Goal: Task Accomplishment & Management: Complete application form

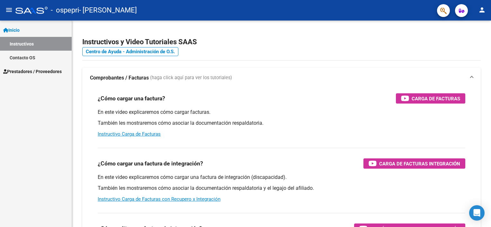
click at [39, 70] on span "Prestadores / Proveedores" at bounding box center [32, 71] width 58 height 7
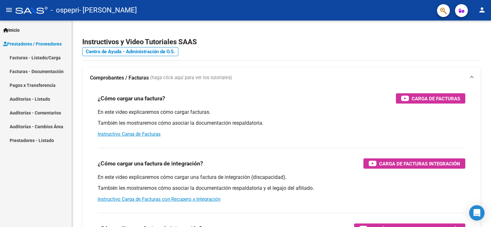
click at [49, 58] on link "Facturas - Listado/Carga" at bounding box center [36, 58] width 72 height 14
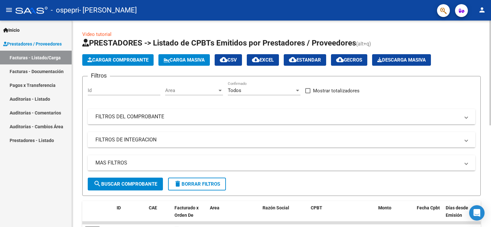
click at [105, 60] on span "Cargar Comprobante" at bounding box center [117, 60] width 61 height 6
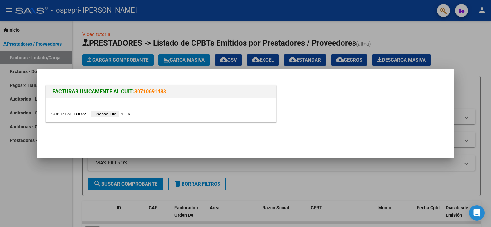
click at [103, 103] on input "file" at bounding box center [91, 114] width 81 height 7
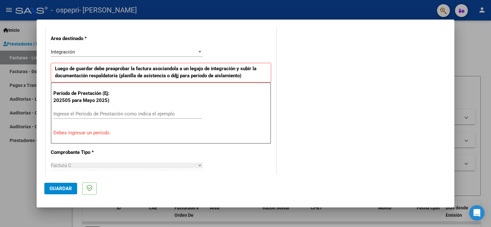
scroll to position [161, 0]
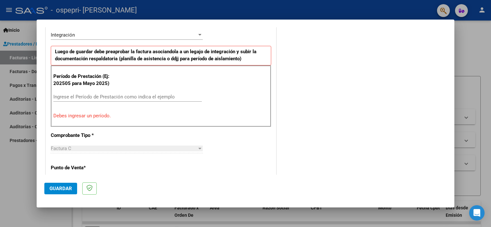
click at [64, 95] on input "Ingrese el Período de Prestación como indica el ejemplo" at bounding box center [127, 97] width 148 height 6
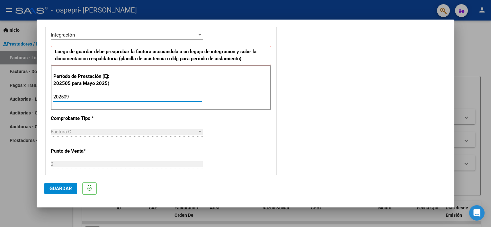
type input "202509"
click at [66, 103] on span "Guardar" at bounding box center [60, 189] width 22 height 6
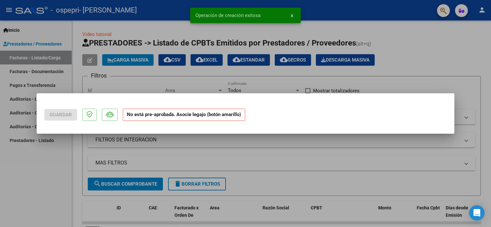
scroll to position [0, 0]
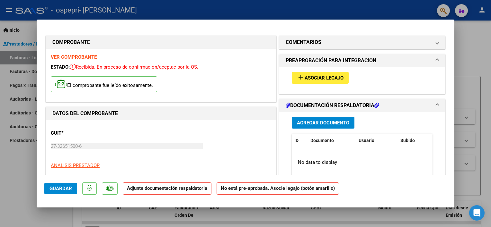
click at [201, 77] on span "Asociar Legajo" at bounding box center [324, 78] width 39 height 6
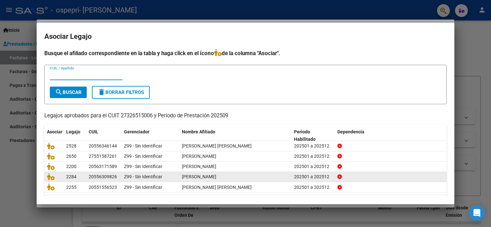
scroll to position [19, 0]
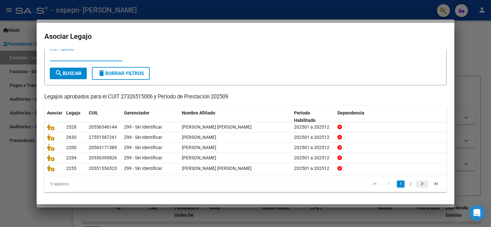
click at [201, 103] on icon "go to next page" at bounding box center [422, 185] width 8 height 8
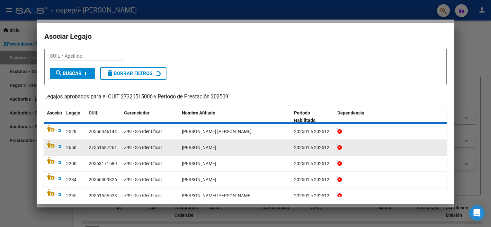
scroll to position [9, 0]
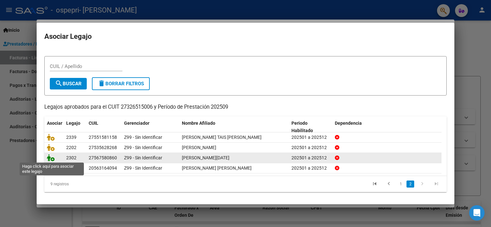
click at [52, 103] on icon at bounding box center [51, 158] width 8 height 7
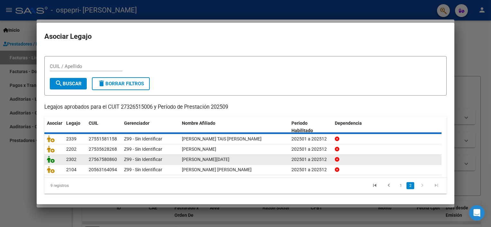
click at [52, 103] on icon at bounding box center [51, 159] width 8 height 7
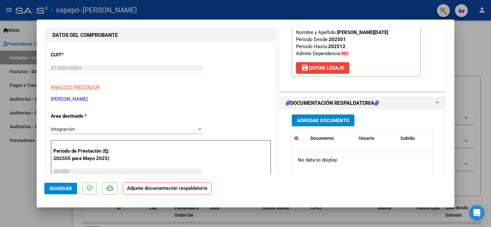
scroll to position [96, 0]
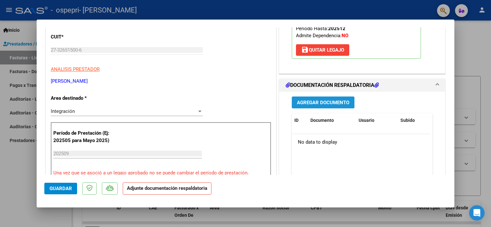
click at [201, 102] on span "Agregar Documento" at bounding box center [323, 103] width 52 height 6
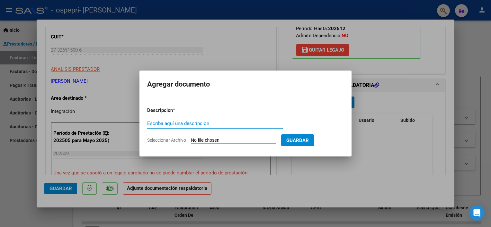
click at [166, 103] on input "Escriba aquí una descripcion" at bounding box center [215, 124] width 136 height 6
type input "cierre"
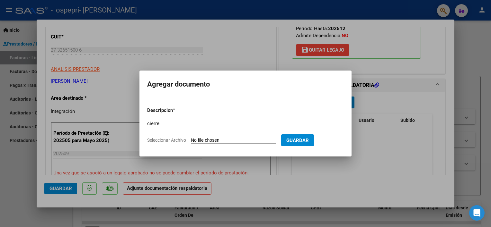
click at [201, 103] on input "Seleccionar Archivo" at bounding box center [233, 141] width 85 height 6
type input "C:\fakepath\apfmimpresionpreliq.pdf"
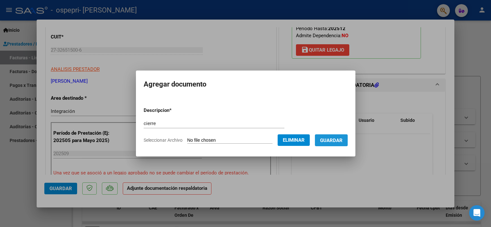
click at [201, 103] on span "Guardar" at bounding box center [331, 141] width 22 height 6
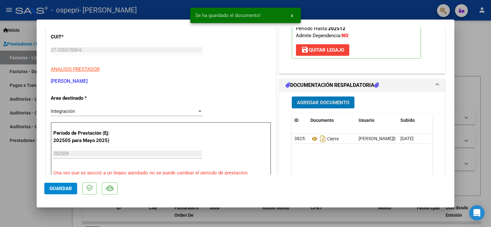
click at [201, 102] on span "Agregar Documento" at bounding box center [323, 103] width 52 height 6
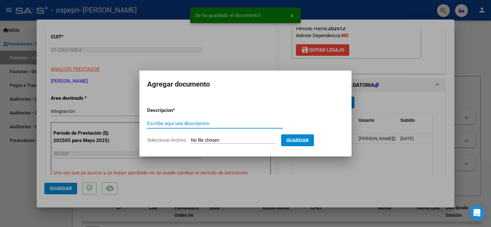
click at [154, 103] on input "Escriba aquí una descripcion" at bounding box center [215, 124] width 136 height 6
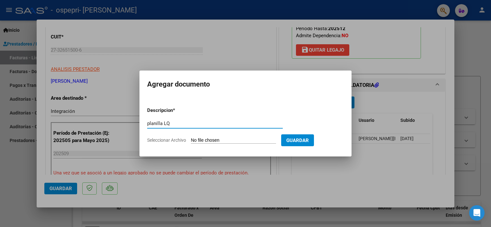
type input "planilla LQ"
click at [201, 103] on input "Seleccionar Archivo" at bounding box center [233, 141] width 85 height 6
type input "C:\fakepath\PLANILLA LQ.pdf"
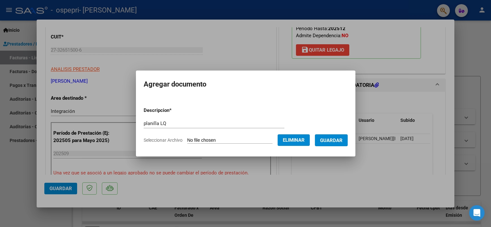
click at [201, 103] on span "Guardar" at bounding box center [331, 141] width 22 height 6
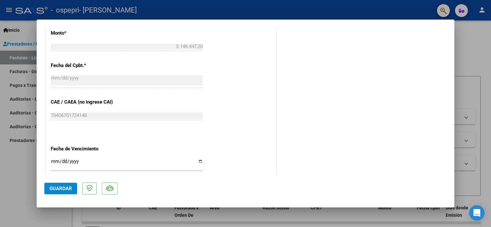
scroll to position [427, 0]
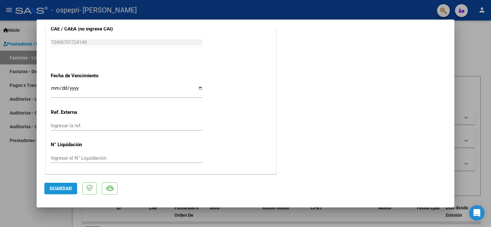
click at [64, 103] on span "Guardar" at bounding box center [60, 189] width 22 height 6
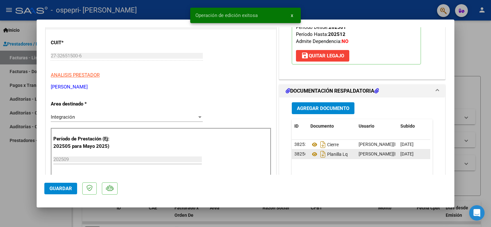
scroll to position [96, 0]
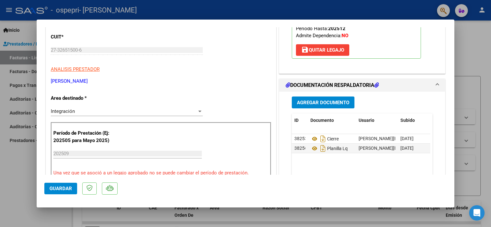
click at [201, 50] on div at bounding box center [245, 113] width 491 height 227
type input "$ 0,00"
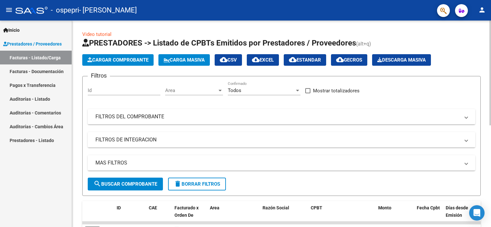
click at [116, 59] on span "Cargar Comprobante" at bounding box center [117, 60] width 61 height 6
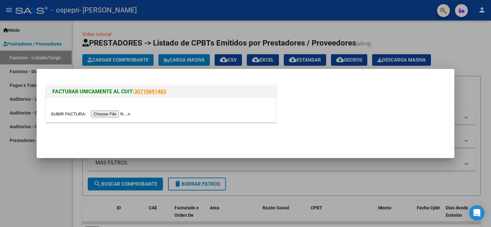
click at [112, 103] on input "file" at bounding box center [91, 114] width 81 height 7
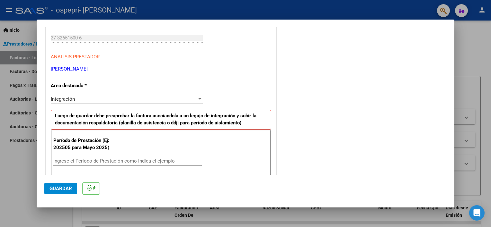
scroll to position [129, 0]
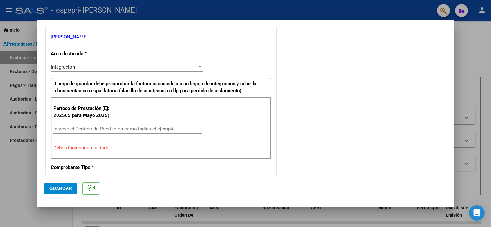
click at [59, 103] on input "Ingrese el Período de Prestación como indica el ejemplo" at bounding box center [127, 129] width 148 height 6
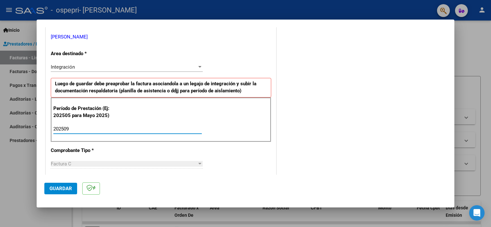
type input "202509"
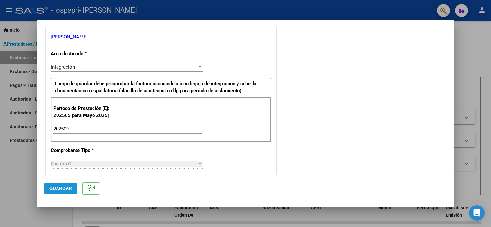
click at [66, 103] on span "Guardar" at bounding box center [60, 189] width 22 height 6
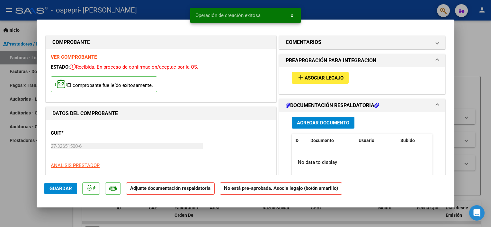
click at [201, 77] on span "Asociar Legajo" at bounding box center [324, 78] width 39 height 6
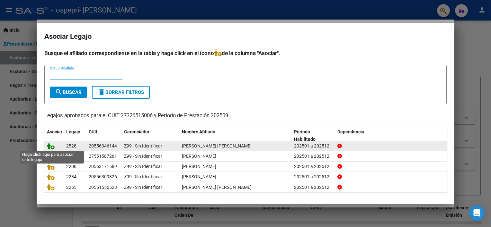
click at [52, 103] on icon at bounding box center [51, 146] width 8 height 7
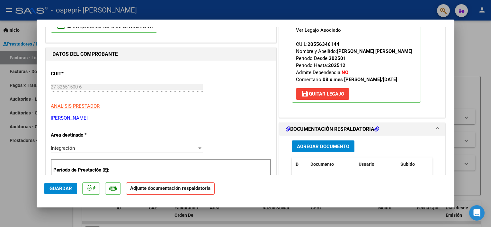
scroll to position [64, 0]
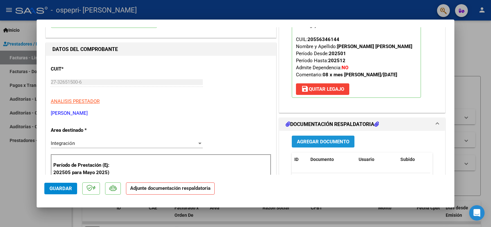
click at [201, 103] on span "Agregar Documento" at bounding box center [323, 142] width 52 height 6
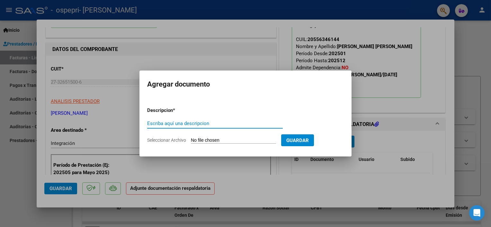
click at [188, 103] on input "Escriba aquí una descripcion" at bounding box center [215, 124] width 136 height 6
type input "CIERRE"
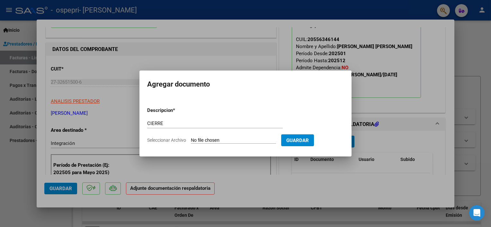
click at [201, 103] on input "Seleccionar Archivo" at bounding box center [233, 141] width 85 height 6
type input "C:\fakepath\apfmimpresionpreliq.pdf"
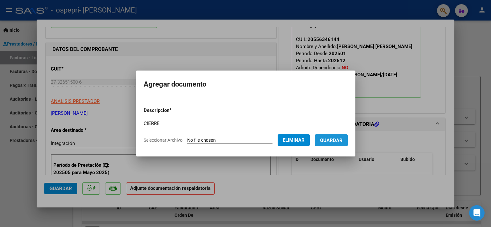
click at [201, 103] on span "Guardar" at bounding box center [331, 141] width 22 height 6
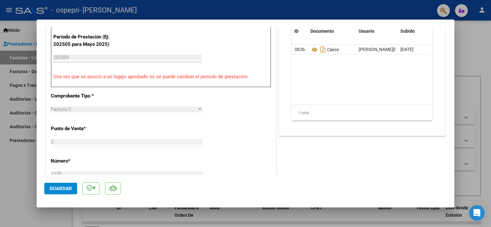
scroll to position [129, 0]
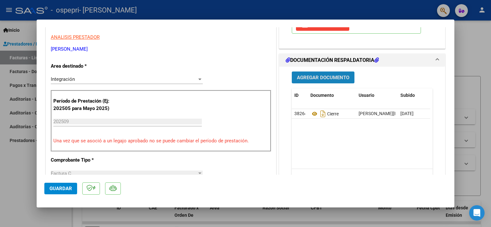
click at [201, 76] on span "Agregar Documento" at bounding box center [323, 78] width 52 height 6
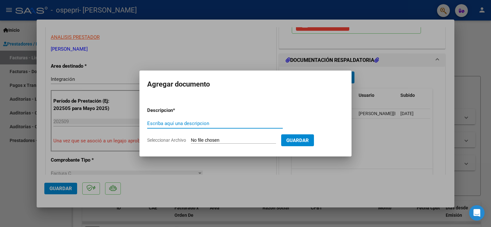
click at [198, 103] on input "Escriba aquí una descripcion" at bounding box center [215, 124] width 136 height 6
type input "PLANILLA"
click at [201, 103] on input "Seleccionar Archivo" at bounding box center [233, 141] width 85 height 6
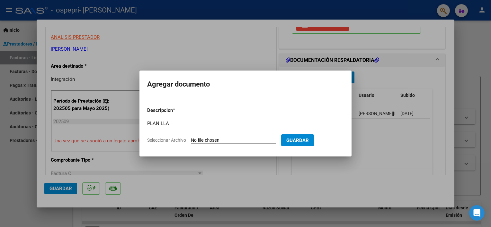
type input "C:\fakepath\PLANILLA LB.pdf"
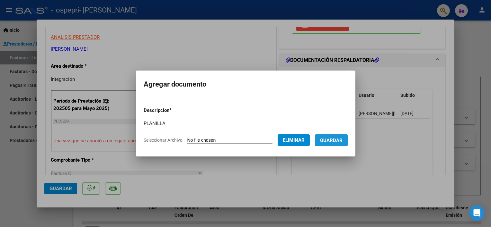
click at [201, 103] on span "Guardar" at bounding box center [331, 141] width 22 height 6
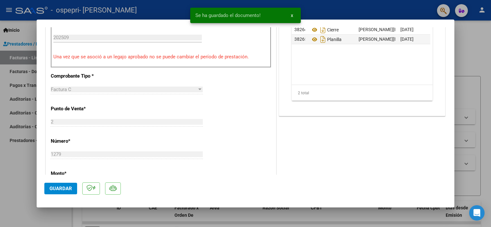
scroll to position [257, 0]
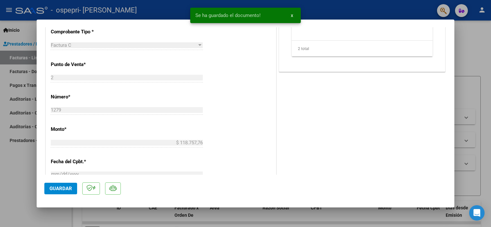
click at [62, 103] on span "Guardar" at bounding box center [60, 189] width 22 height 6
click at [201, 35] on div at bounding box center [245, 113] width 491 height 227
type input "$ 0,00"
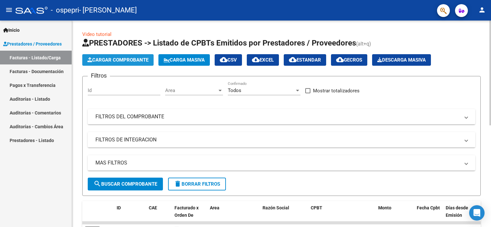
click at [117, 58] on span "Cargar Comprobante" at bounding box center [117, 60] width 61 height 6
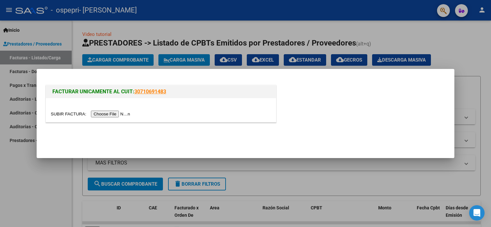
click at [96, 103] on input "file" at bounding box center [91, 114] width 81 height 7
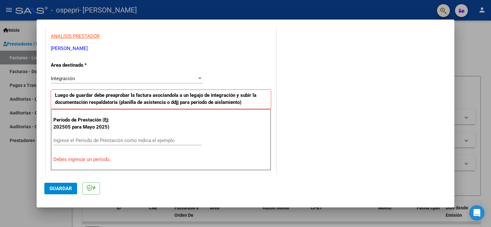
scroll to position [117, 0]
click at [63, 103] on input "Ingrese el Período de Prestación como indica el ejemplo" at bounding box center [127, 141] width 148 height 6
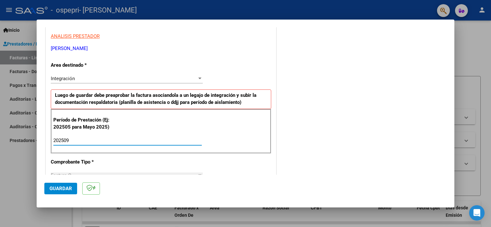
type input "202509"
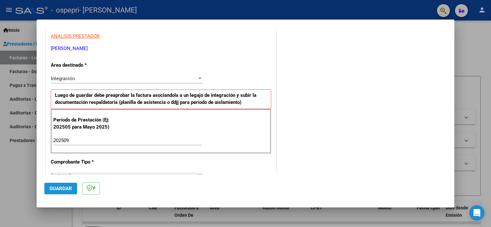
click at [67, 103] on span "Guardar" at bounding box center [60, 189] width 22 height 6
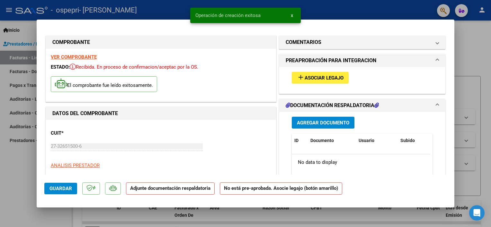
click at [201, 78] on span "Asociar Legajo" at bounding box center [324, 78] width 39 height 6
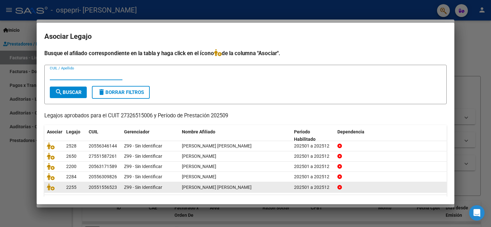
scroll to position [19, 0]
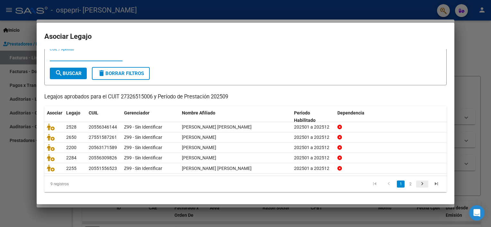
click at [201, 103] on icon "go to next page" at bounding box center [422, 185] width 8 height 8
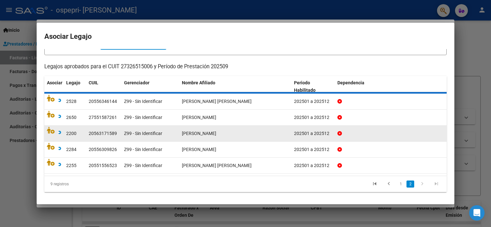
scroll to position [9, 0]
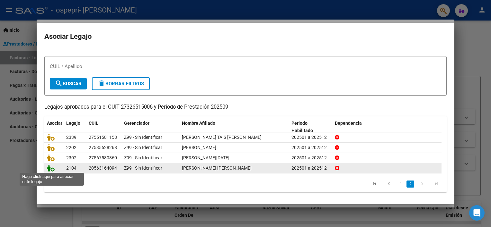
click at [51, 103] on icon at bounding box center [51, 168] width 8 height 7
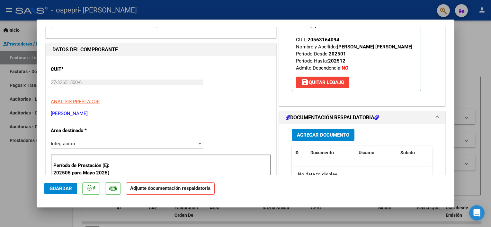
scroll to position [64, 0]
click at [201, 103] on span "Agregar Documento" at bounding box center [323, 135] width 52 height 6
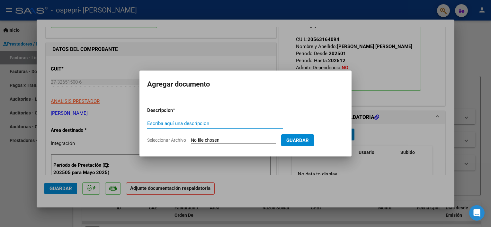
click at [188, 103] on input "Escriba aquí una descripcion" at bounding box center [215, 124] width 136 height 6
type input "CIERRE"
click at [200, 103] on input "Seleccionar Archivo" at bounding box center [233, 141] width 85 height 6
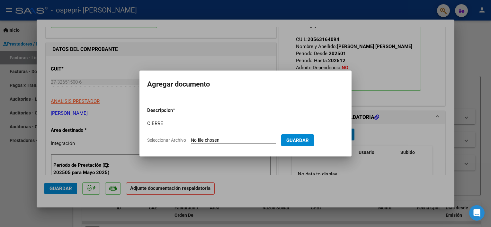
type input "C:\fakepath\apfmimpresionpreliq.pdf"
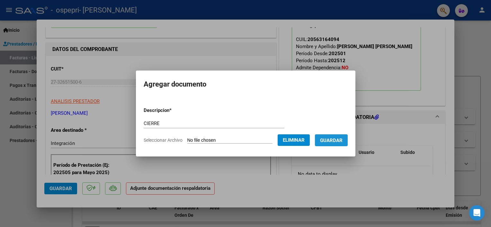
click at [201, 103] on span "Guardar" at bounding box center [331, 141] width 22 height 6
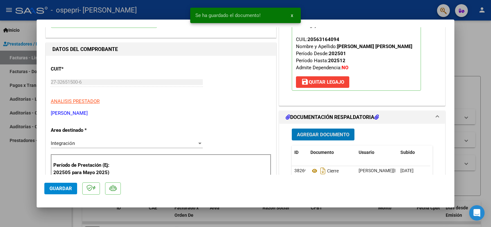
click at [201, 103] on span "Agregar Documento" at bounding box center [323, 135] width 52 height 6
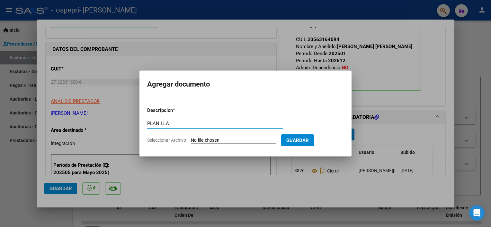
type input "PLANILLA"
click at [201, 103] on input "Seleccionar Archivo" at bounding box center [233, 141] width 85 height 6
type input "C:\fakepath\PLANILLA MR.pdf"
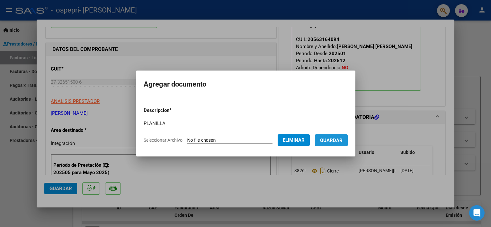
click at [201, 103] on span "Guardar" at bounding box center [331, 141] width 22 height 6
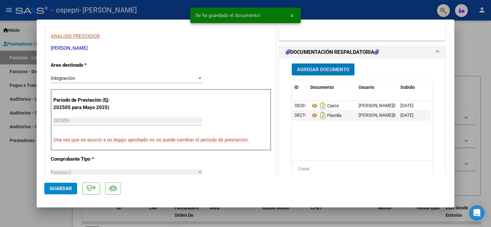
scroll to position [129, 0]
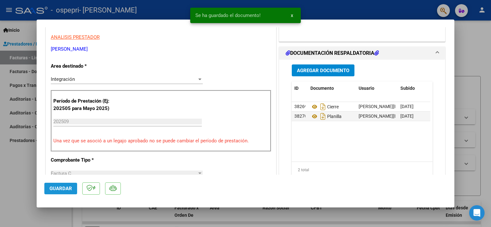
click at [59, 103] on span "Guardar" at bounding box center [60, 189] width 22 height 6
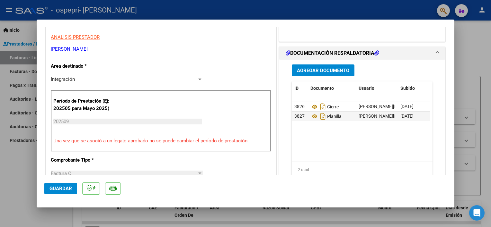
click at [71, 103] on span "Guardar" at bounding box center [60, 189] width 22 height 6
click at [201, 55] on div at bounding box center [245, 113] width 491 height 227
type input "$ 0,00"
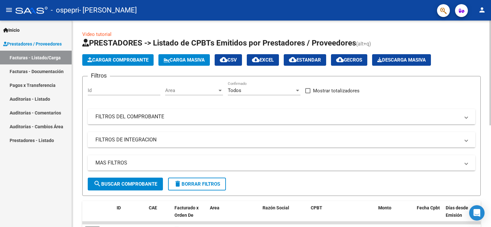
click at [139, 57] on button "Cargar Comprobante" at bounding box center [117, 60] width 71 height 12
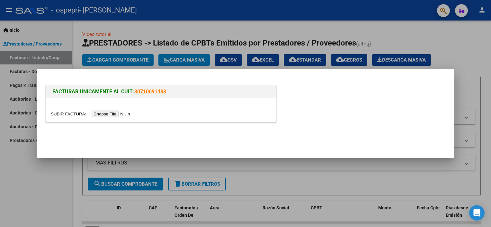
click at [103, 103] on input "file" at bounding box center [91, 114] width 81 height 7
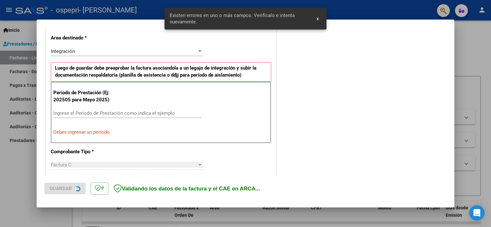
scroll to position [149, 0]
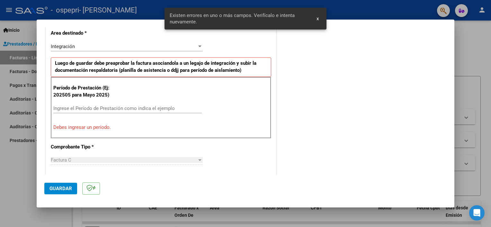
click at [71, 103] on input "Ingrese el Período de Prestación como indica el ejemplo" at bounding box center [127, 109] width 148 height 6
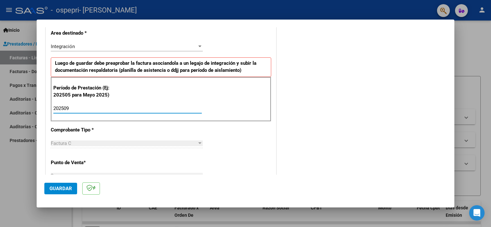
type input "202509"
click at [61, 103] on span "Guardar" at bounding box center [60, 189] width 22 height 6
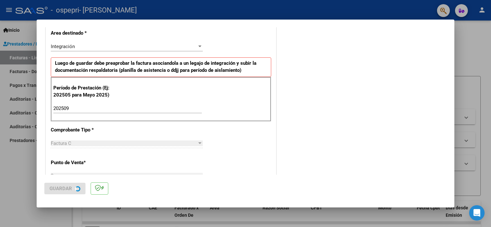
scroll to position [0, 0]
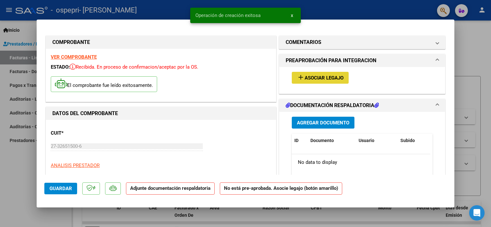
click at [201, 78] on span "Asociar Legajo" at bounding box center [324, 78] width 39 height 6
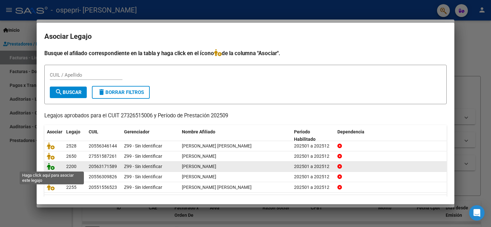
click at [52, 103] on icon at bounding box center [51, 166] width 8 height 7
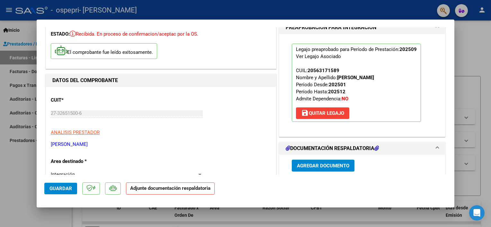
scroll to position [129, 0]
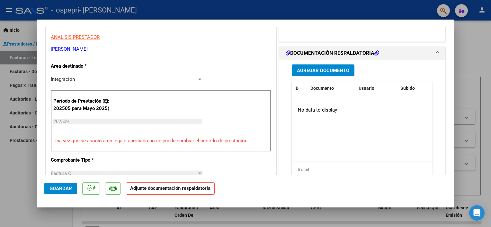
click at [201, 69] on span "Agregar Documento" at bounding box center [323, 71] width 52 height 6
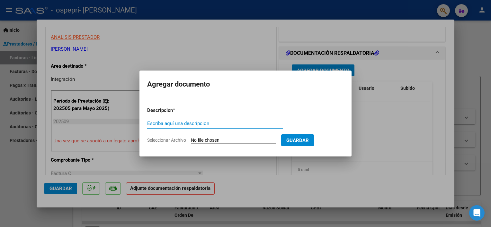
click at [171, 103] on input "Escriba aquí una descripcion" at bounding box center [215, 124] width 136 height 6
type input "CIERRE"
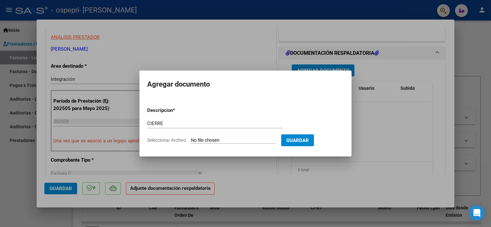
click at [201, 103] on input "Seleccionar Archivo" at bounding box center [233, 141] width 85 height 6
type input "C:\fakepath\apfmimpresionpreliq.pdf"
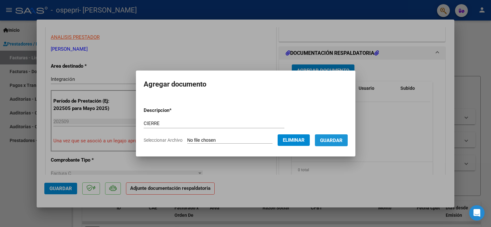
click at [201, 103] on span "Guardar" at bounding box center [331, 141] width 22 height 6
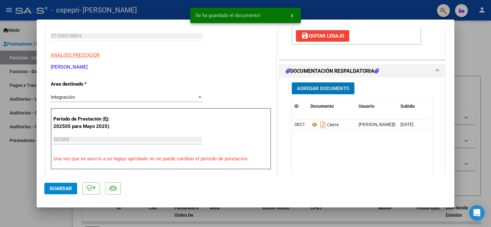
scroll to position [96, 0]
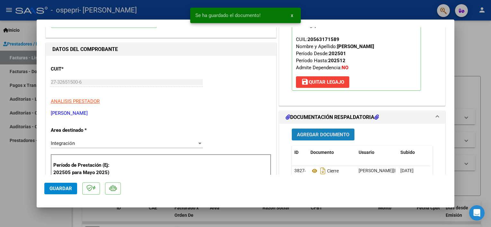
scroll to position [64, 0]
click at [201, 103] on span "Agregar Documento" at bounding box center [323, 135] width 52 height 6
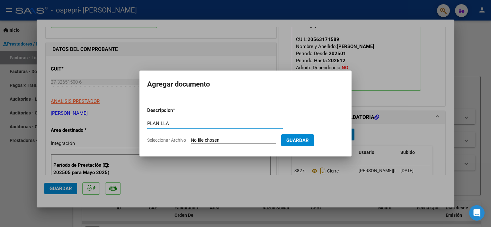
type input "PLANILLA"
click at [194, 103] on input "Seleccionar Archivo" at bounding box center [233, 141] width 85 height 6
type input "C:\fakepath\PLANILLA FM.pdf"
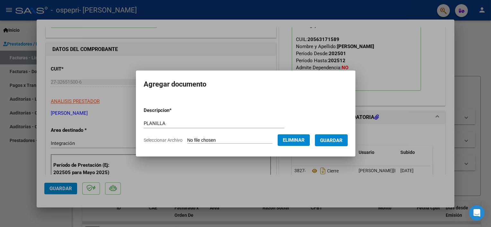
click at [201, 103] on span "Guardar" at bounding box center [331, 141] width 22 height 6
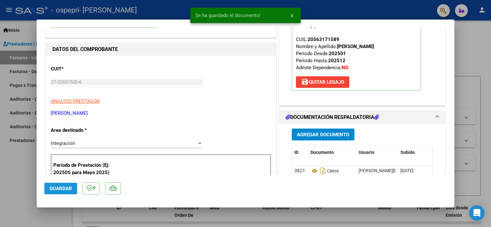
click at [66, 103] on span "Guardar" at bounding box center [60, 189] width 22 height 6
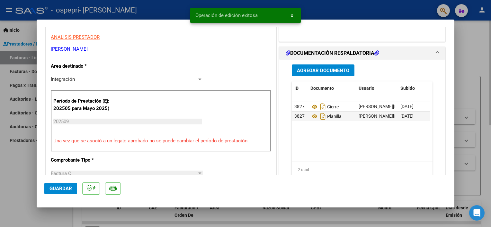
click at [201, 50] on div at bounding box center [245, 113] width 491 height 227
type input "$ 0,00"
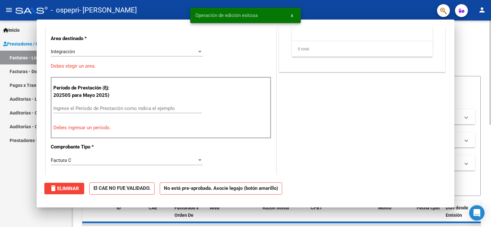
scroll to position [109, 0]
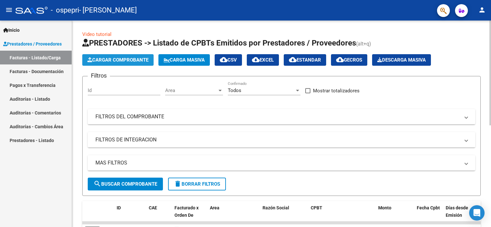
click at [122, 59] on span "Cargar Comprobante" at bounding box center [117, 60] width 61 height 6
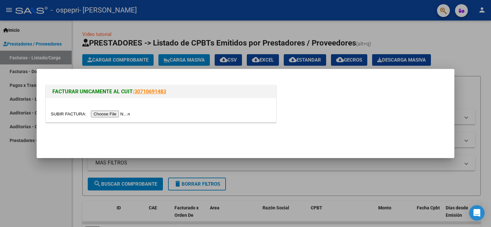
click at [111, 103] on input "file" at bounding box center [91, 114] width 81 height 7
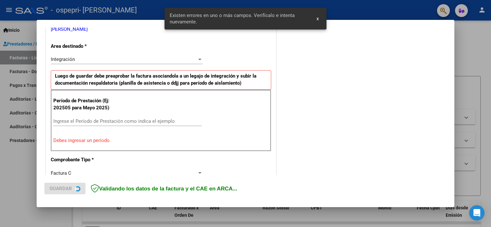
scroll to position [137, 0]
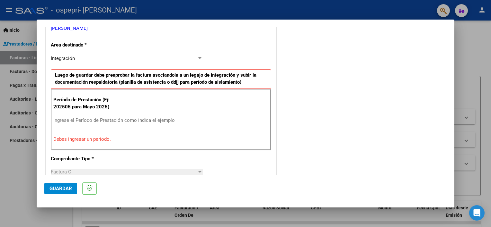
drag, startPoint x: 89, startPoint y: 115, endPoint x: 89, endPoint y: 118, distance: 3.5
click at [89, 103] on div "Ingrese el Período de Prestación como indica el ejemplo" at bounding box center [127, 121] width 148 height 10
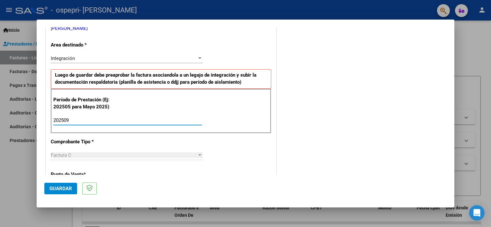
type input "202509"
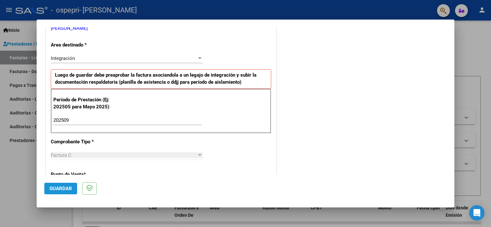
click at [61, 103] on span "Guardar" at bounding box center [60, 189] width 22 height 6
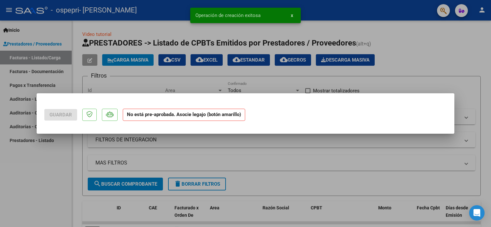
scroll to position [0, 0]
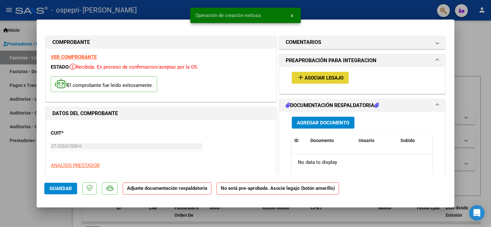
click at [201, 78] on span "Asociar Legajo" at bounding box center [324, 78] width 39 height 6
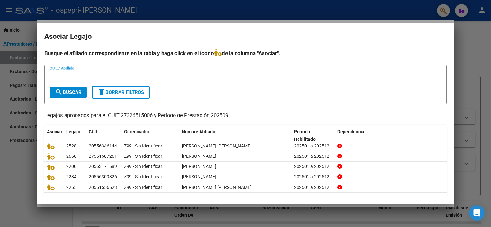
click at [201, 39] on div at bounding box center [245, 113] width 491 height 227
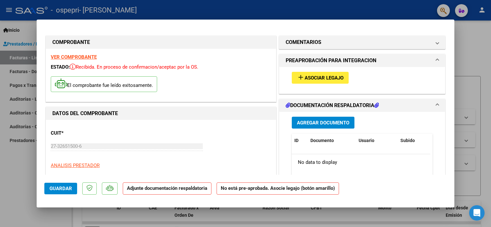
click at [201, 75] on span "add Asociar Legajo" at bounding box center [320, 78] width 47 height 6
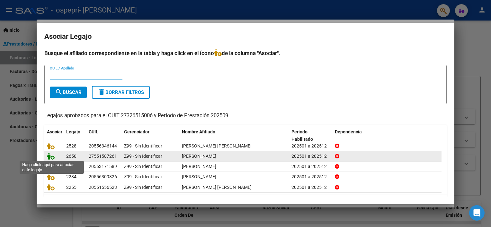
click at [52, 103] on icon at bounding box center [51, 156] width 8 height 7
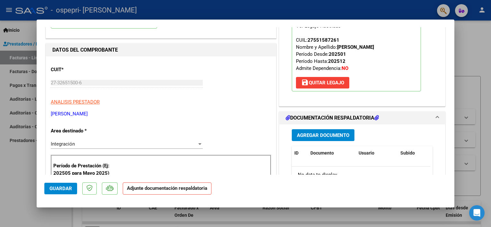
scroll to position [64, 0]
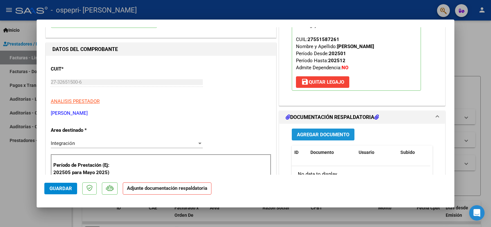
click at [201, 103] on span "Agregar Documento" at bounding box center [323, 135] width 52 height 6
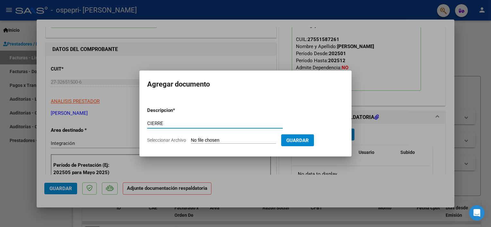
type input "CIERRE"
click at [201, 103] on input "Seleccionar Archivo" at bounding box center [233, 141] width 85 height 6
type input "C:\fakepath\apfmimpresionpreliq.pdf"
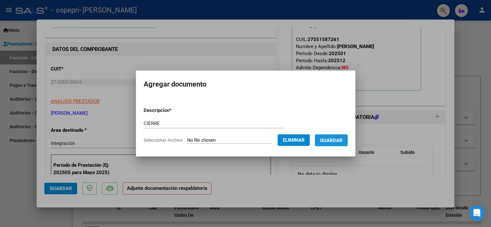
click at [201, 103] on span "Guardar" at bounding box center [331, 141] width 22 height 6
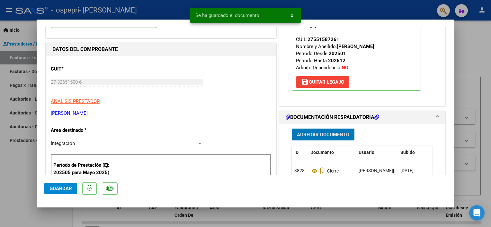
click at [201, 103] on span "Agregar Documento" at bounding box center [323, 135] width 52 height 6
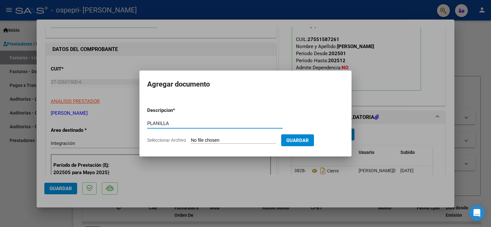
type input "PLANILLA"
click at [201, 103] on input "Seleccionar Archivo" at bounding box center [233, 141] width 85 height 6
type input "C:\fakepath\PLANILLA BV.pdf"
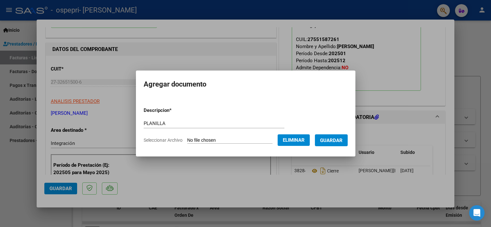
click at [201, 103] on span "Guardar" at bounding box center [331, 141] width 22 height 6
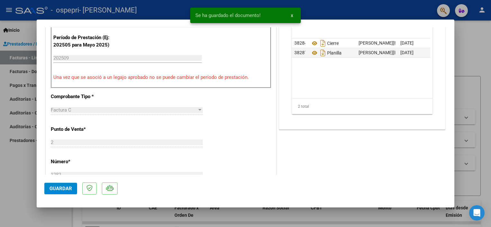
scroll to position [193, 0]
click at [66, 103] on span "Guardar" at bounding box center [60, 189] width 22 height 6
click at [201, 54] on div at bounding box center [245, 113] width 491 height 227
type input "$ 0,00"
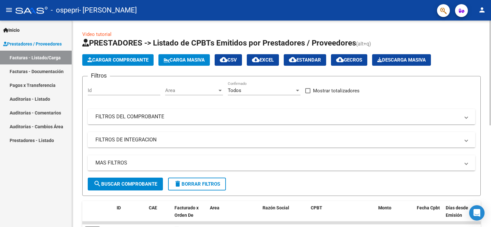
click at [116, 59] on span "Cargar Comprobante" at bounding box center [117, 60] width 61 height 6
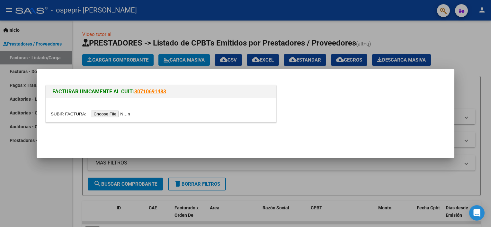
click at [109, 103] on input "file" at bounding box center [91, 114] width 81 height 7
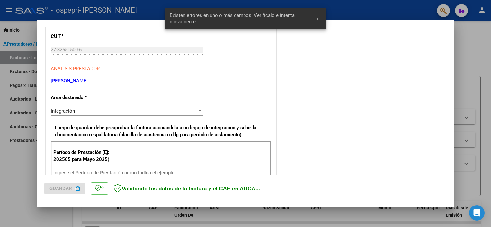
scroll to position [149, 0]
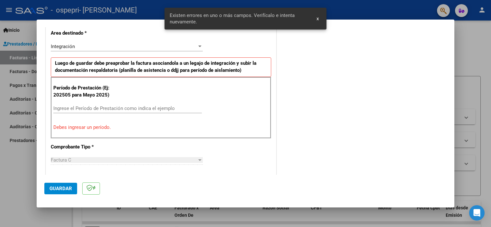
click at [84, 103] on input "Ingrese el Período de Prestación como indica el ejemplo" at bounding box center [127, 109] width 148 height 6
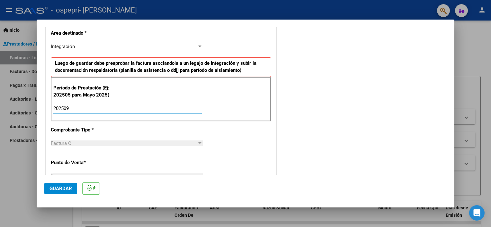
type input "202509"
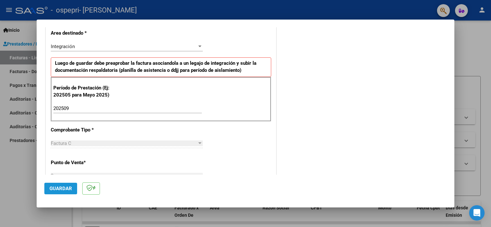
click at [58, 103] on span "Guardar" at bounding box center [60, 189] width 22 height 6
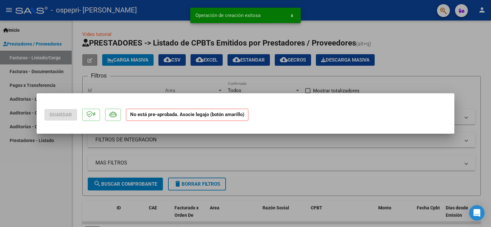
scroll to position [0, 0]
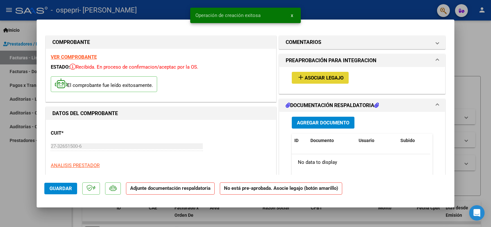
click at [201, 77] on span "Asociar Legajo" at bounding box center [324, 78] width 39 height 6
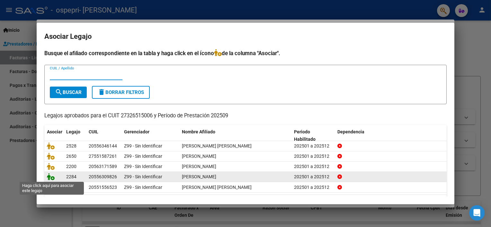
click at [52, 103] on icon at bounding box center [51, 176] width 8 height 7
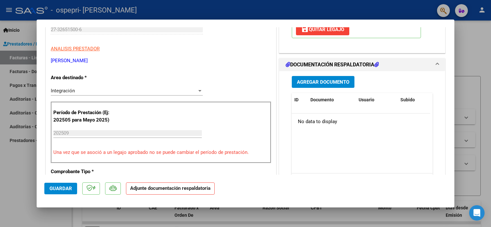
scroll to position [129, 0]
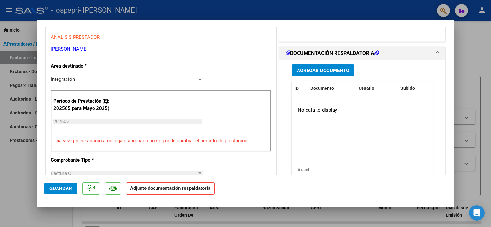
click at [201, 71] on span "Agregar Documento" at bounding box center [323, 71] width 52 height 6
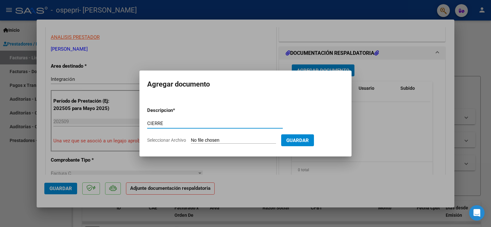
type input "CIERRE"
click at [197, 103] on input "Seleccionar Archivo" at bounding box center [233, 141] width 85 height 6
type input "C:\fakepath\apfmimpresionpreliq.pdf"
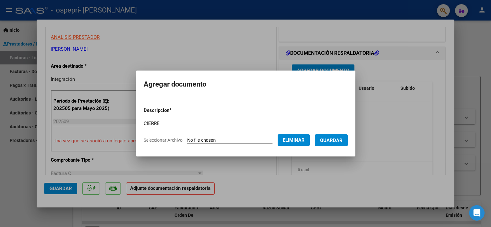
click at [201, 103] on span "Guardar" at bounding box center [331, 141] width 22 height 6
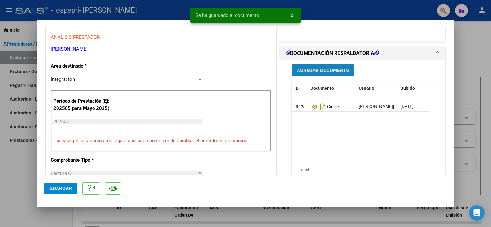
click at [201, 70] on span "Agregar Documento" at bounding box center [323, 71] width 52 height 6
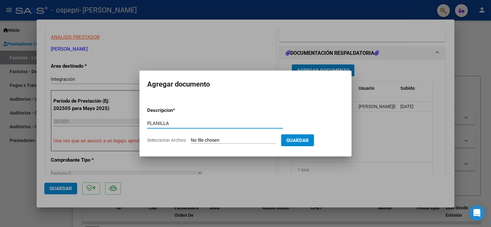
type input "PLANILLA"
click at [201, 103] on input "Seleccionar Archivo" at bounding box center [233, 141] width 85 height 6
type input "C:\fakepath\PLANILLA TD.pdf"
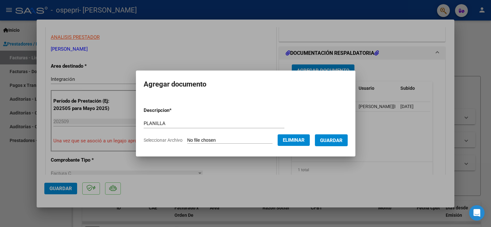
click at [201, 103] on span "Guardar" at bounding box center [331, 141] width 22 height 6
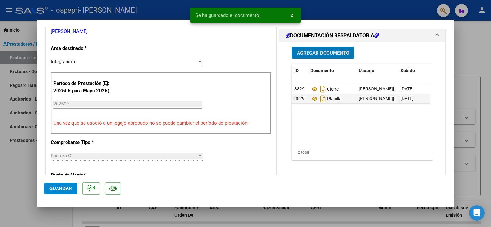
scroll to position [193, 0]
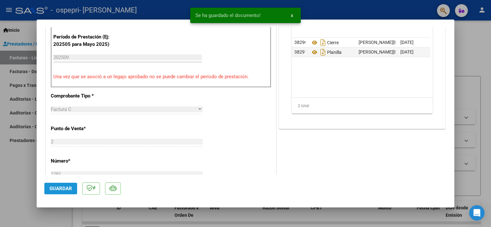
click at [59, 103] on span "Guardar" at bounding box center [60, 189] width 22 height 6
click at [201, 48] on div at bounding box center [245, 113] width 491 height 227
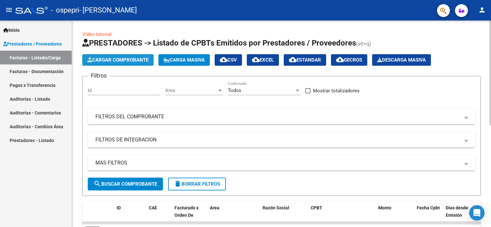
click at [117, 59] on span "Cargar Comprobante" at bounding box center [117, 60] width 61 height 6
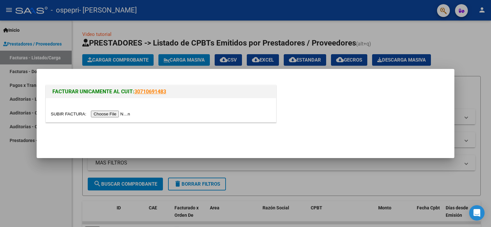
click at [115, 103] on input "file" at bounding box center [91, 114] width 81 height 7
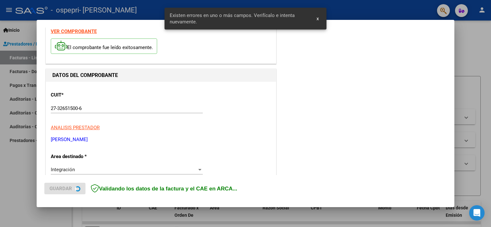
scroll to position [149, 0]
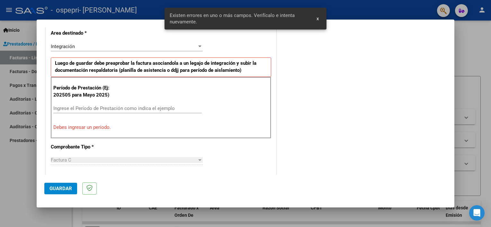
click at [84, 103] on input "Ingrese el Período de Prestación como indica el ejemplo" at bounding box center [127, 109] width 148 height 6
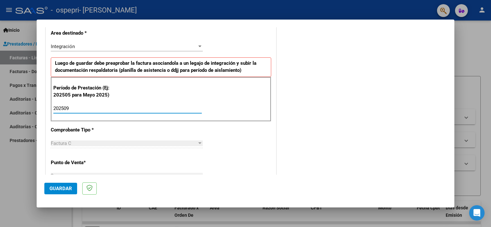
type input "202509"
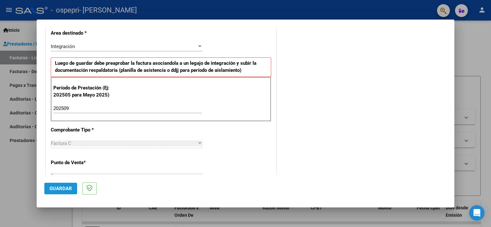
click at [63, 103] on span "Guardar" at bounding box center [60, 189] width 22 height 6
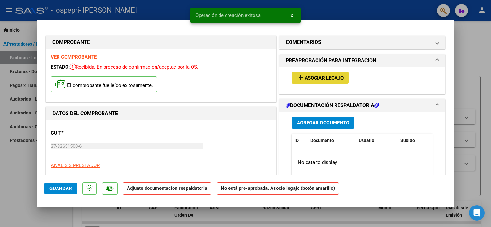
click at [201, 76] on span "Asociar Legajo" at bounding box center [324, 78] width 39 height 6
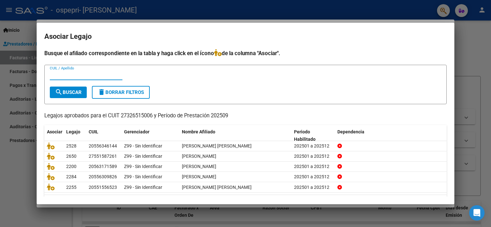
scroll to position [19, 0]
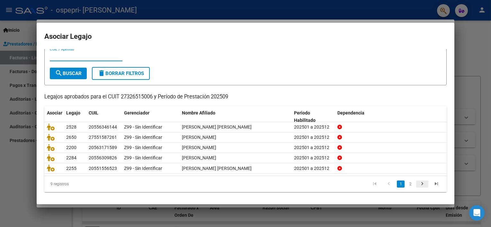
click at [201, 103] on icon "go to next page" at bounding box center [422, 185] width 8 height 8
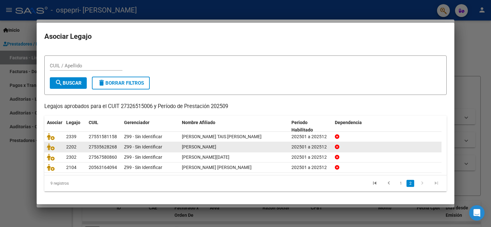
scroll to position [9, 0]
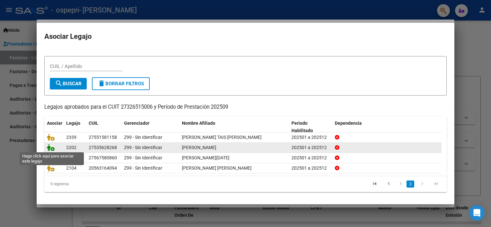
click at [53, 103] on icon at bounding box center [51, 147] width 8 height 7
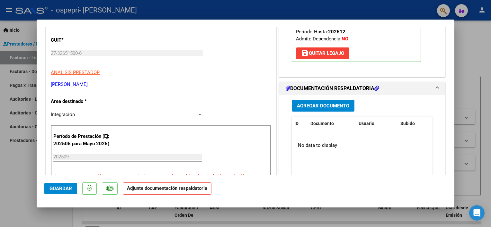
scroll to position [129, 0]
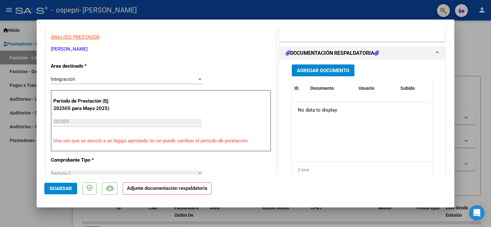
click at [201, 71] on span "Agregar Documento" at bounding box center [323, 71] width 52 height 6
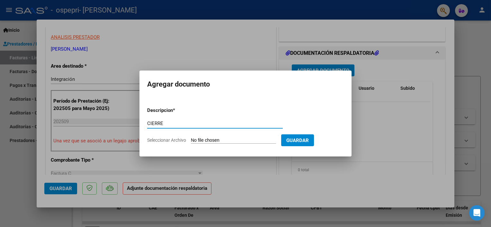
type input "CIERRE"
click at [201, 103] on input "Seleccionar Archivo" at bounding box center [233, 141] width 85 height 6
type input "C:\fakepath\apfmimpresionpreliq.pdf"
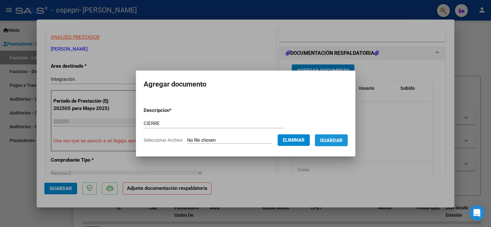
click at [201, 103] on span "Guardar" at bounding box center [331, 141] width 22 height 6
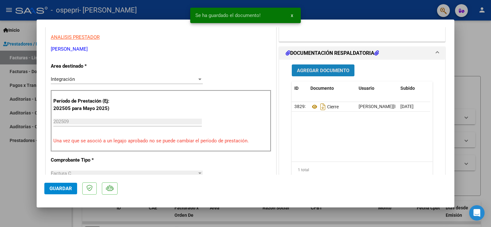
click at [201, 70] on span "Agregar Documento" at bounding box center [323, 71] width 52 height 6
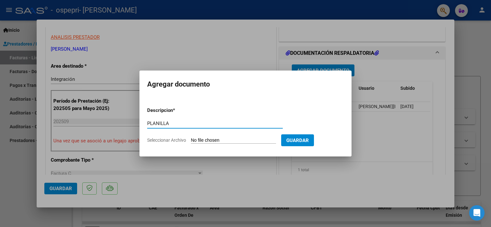
type input "PLANILLA"
click at [198, 103] on input "Seleccionar Archivo" at bounding box center [233, 141] width 85 height 6
type input "C:\fakepath\PLANILLA DS.pdf"
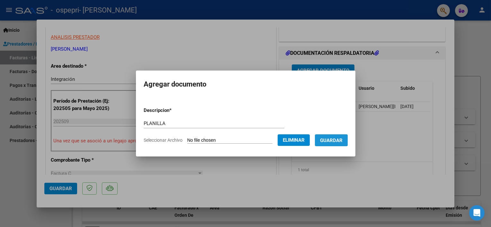
click at [201, 103] on span "Guardar" at bounding box center [331, 141] width 22 height 6
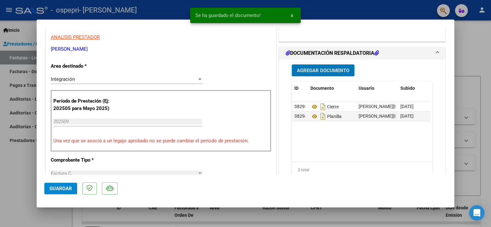
click at [61, 103] on span "Guardar" at bounding box center [60, 189] width 22 height 6
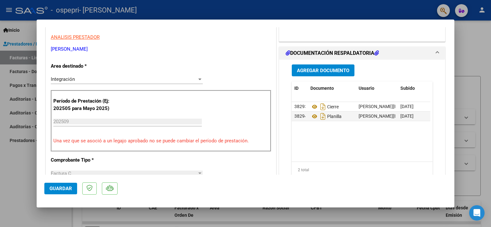
click at [201, 51] on div at bounding box center [245, 113] width 491 height 227
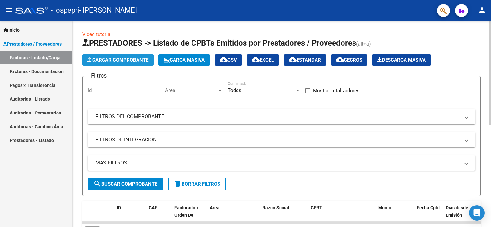
click at [115, 60] on span "Cargar Comprobante" at bounding box center [117, 60] width 61 height 6
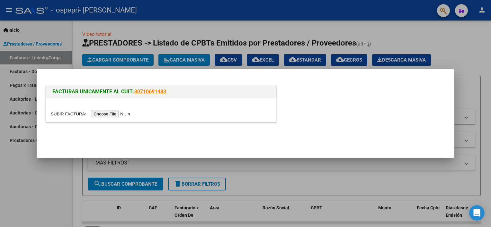
click at [99, 103] on input "file" at bounding box center [91, 114] width 81 height 7
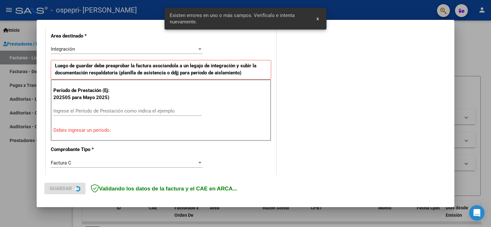
scroll to position [149, 0]
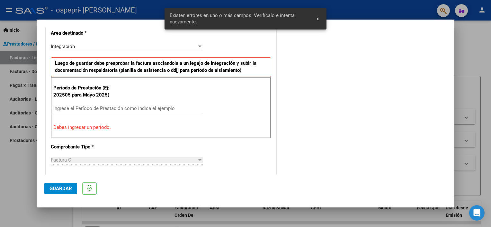
click at [63, 103] on input "Ingrese el Período de Prestación como indica el ejemplo" at bounding box center [127, 109] width 148 height 6
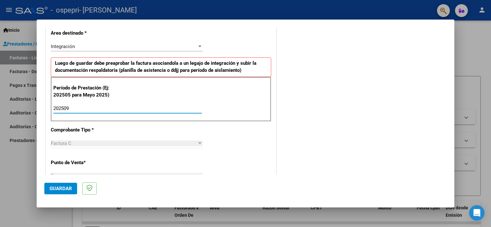
type input "202509"
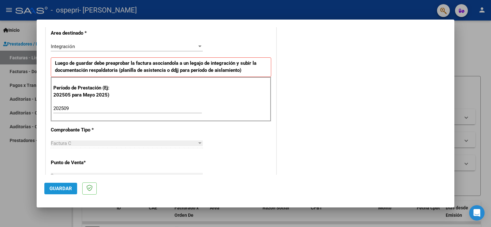
click at [67, 103] on span "Guardar" at bounding box center [60, 189] width 22 height 6
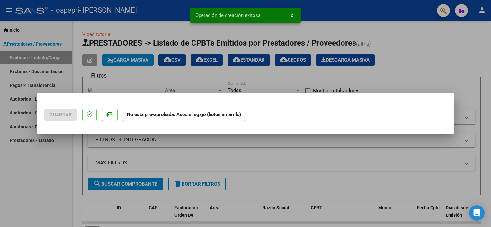
scroll to position [0, 0]
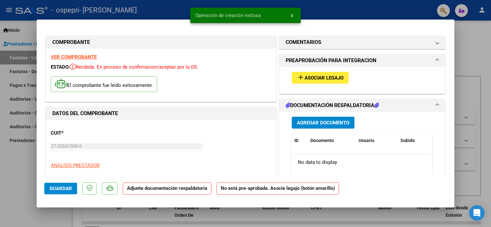
click at [201, 78] on span "Asociar Legajo" at bounding box center [324, 78] width 39 height 6
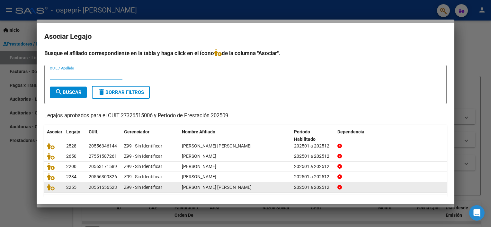
scroll to position [19, 0]
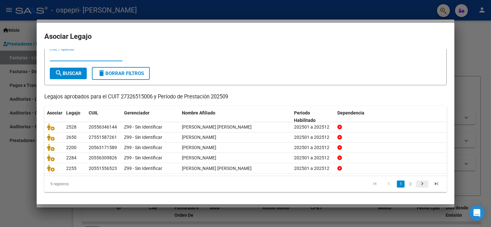
click at [201, 103] on icon "go to next page" at bounding box center [422, 185] width 8 height 8
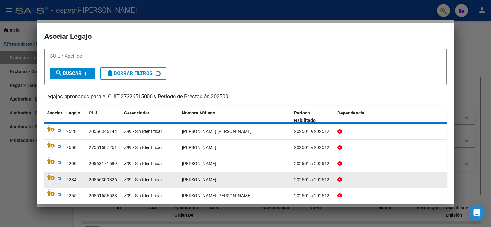
scroll to position [9, 0]
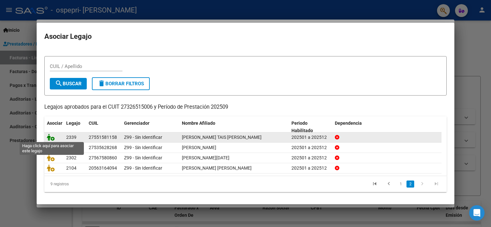
click at [53, 103] on icon at bounding box center [51, 137] width 8 height 7
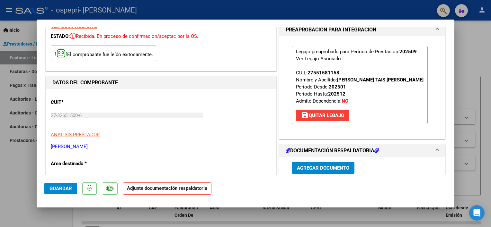
scroll to position [129, 0]
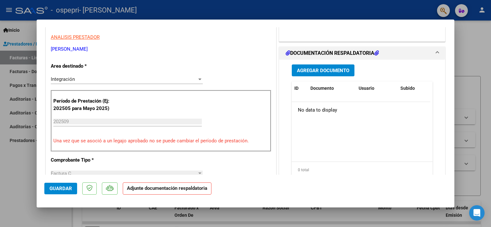
click at [201, 71] on span "Agregar Documento" at bounding box center [323, 71] width 52 height 6
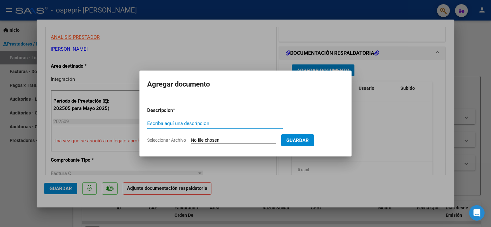
click at [193, 103] on input "Escriba aquí una descripcion" at bounding box center [215, 124] width 136 height 6
type input "CIERRE"
click at [199, 103] on input "Seleccionar Archivo" at bounding box center [233, 141] width 85 height 6
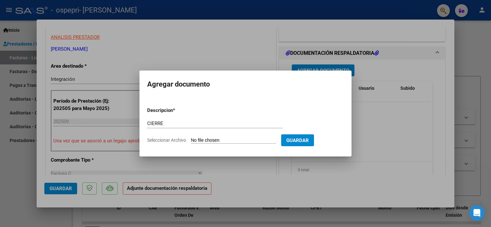
type input "C:\fakepath\apfmimpresionpreliq.pdf"
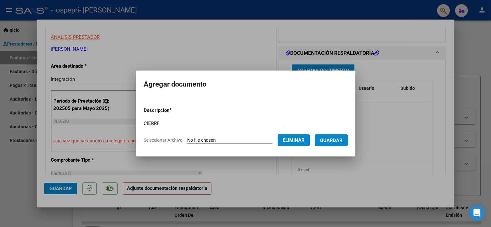
click at [201, 103] on span "Guardar" at bounding box center [331, 141] width 22 height 6
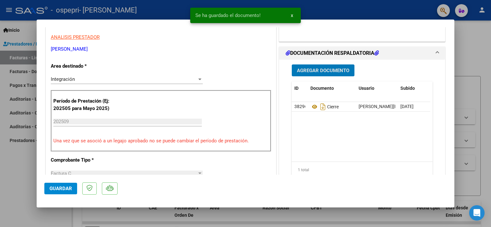
click at [201, 69] on span "Agregar Documento" at bounding box center [323, 71] width 52 height 6
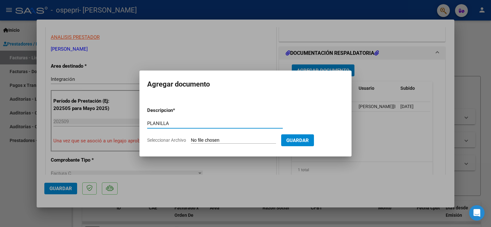
type input "PLANILLA"
click at [194, 103] on input "Seleccionar Archivo" at bounding box center [233, 141] width 85 height 6
type input "C:\fakepath\PLANILLA TR.pdf"
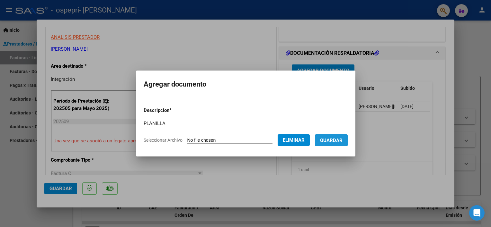
click at [201, 103] on span "Guardar" at bounding box center [331, 141] width 22 height 6
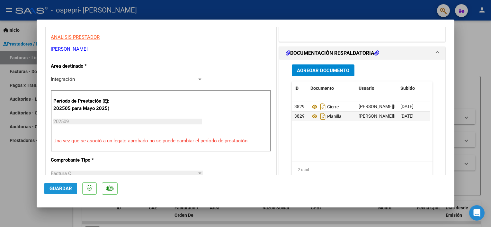
click at [62, 103] on span "Guardar" at bounding box center [60, 189] width 22 height 6
click at [201, 39] on div at bounding box center [245, 113] width 491 height 227
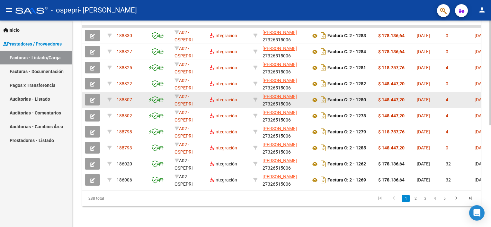
scroll to position [169, 0]
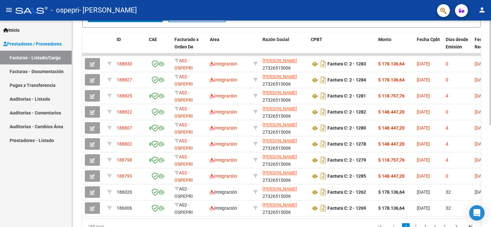
drag, startPoint x: 209, startPoint y: 217, endPoint x: 214, endPoint y: 216, distance: 5.2
click at [201, 103] on datatable-selection "188830 A02 - OSPEPRI Integración [PERSON_NAME] 27326515006 Factura C: 2 - 1283 …" at bounding box center [281, 215] width 398 height 6
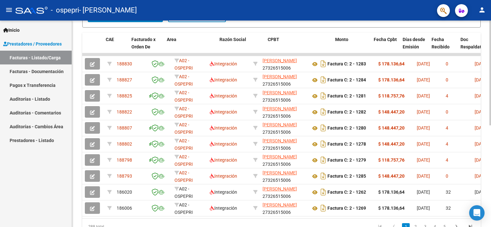
scroll to position [0, 43]
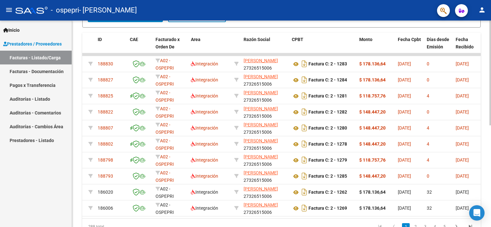
scroll to position [0, 0]
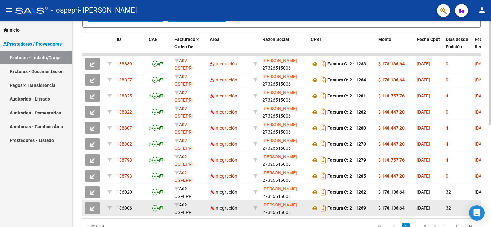
drag, startPoint x: 161, startPoint y: 216, endPoint x: 167, endPoint y: 216, distance: 6.1
click at [167, 103] on datatable-selection "188830 A02 - OSPEPRI Integración [PERSON_NAME] 27326515006 Factura C: 2 - 1283 …" at bounding box center [281, 215] width 398 height 6
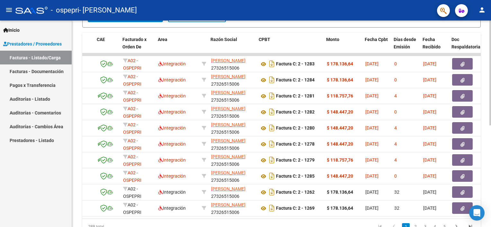
click at [201, 103] on datatable-body "188830 A02 - OSPEPRI Integración [PERSON_NAME] 27326515006 Factura C: 2 - 1283 …" at bounding box center [281, 135] width 398 height 165
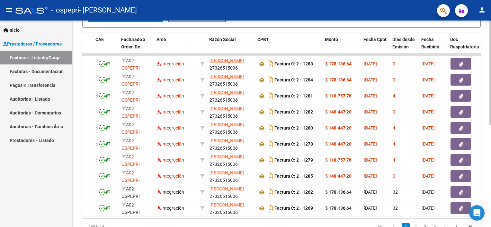
click at [201, 103] on datatable-body "188830 A02 - OSPEPRI Integración [PERSON_NAME] 27326515006 Factura C: 2 - 1283 …" at bounding box center [281, 135] width 398 height 165
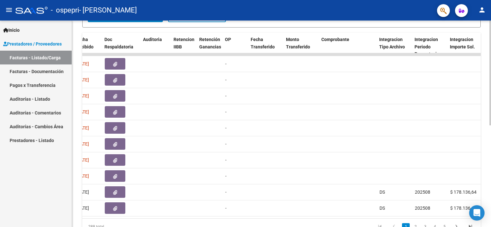
scroll to position [0, 402]
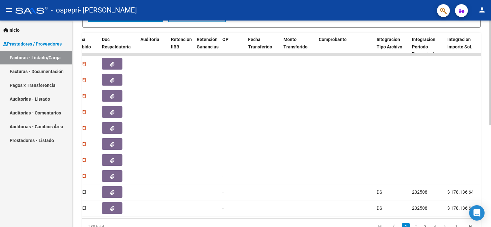
click at [201, 103] on datatable-body "188830 A02 - OSPEPRI Integración [PERSON_NAME] 27326515006 Factura C: 2 - 1283 …" at bounding box center [281, 135] width 398 height 165
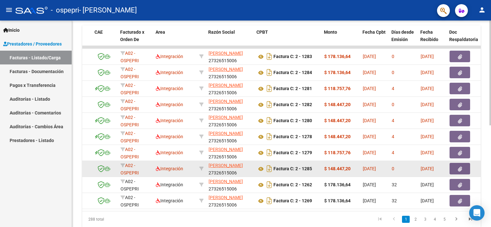
scroll to position [201, 0]
